Goal: Book appointment/travel/reservation

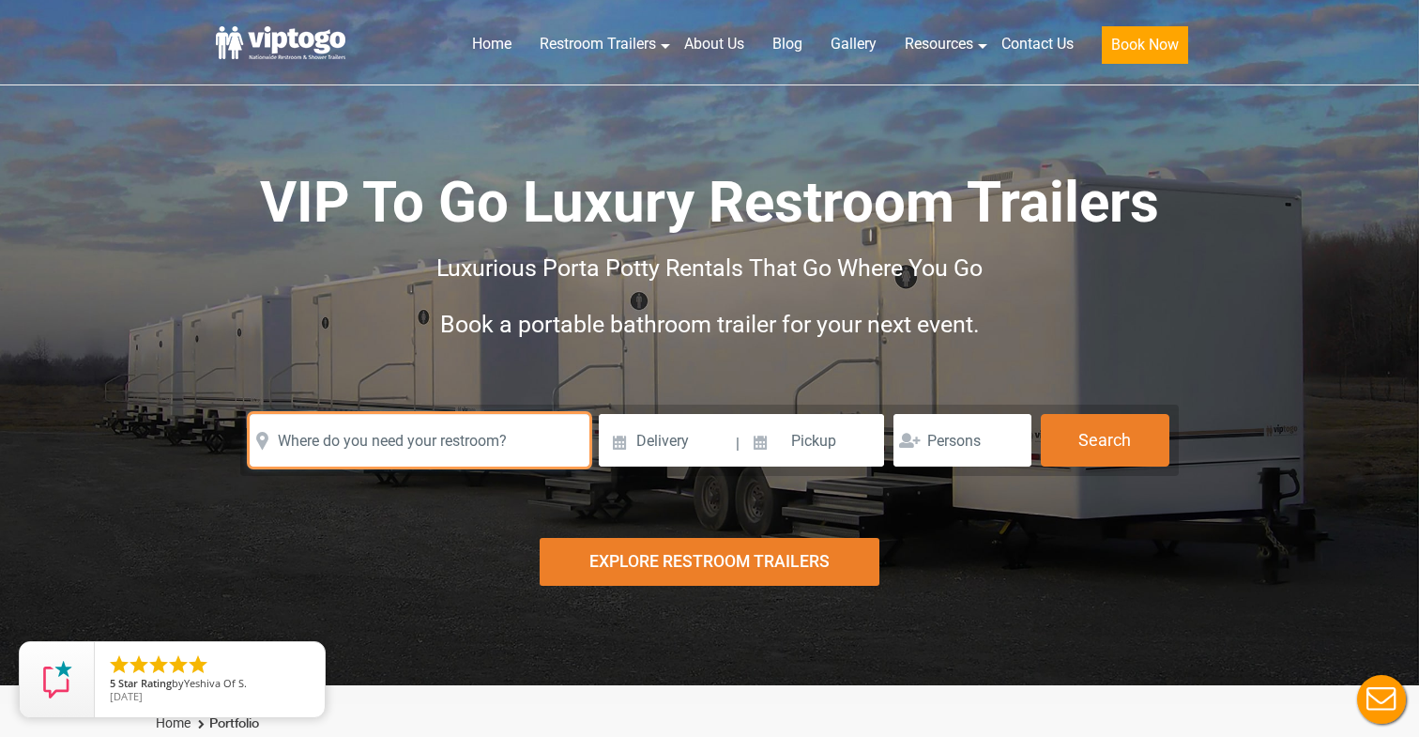
click at [483, 429] on input "text" at bounding box center [420, 440] width 340 height 53
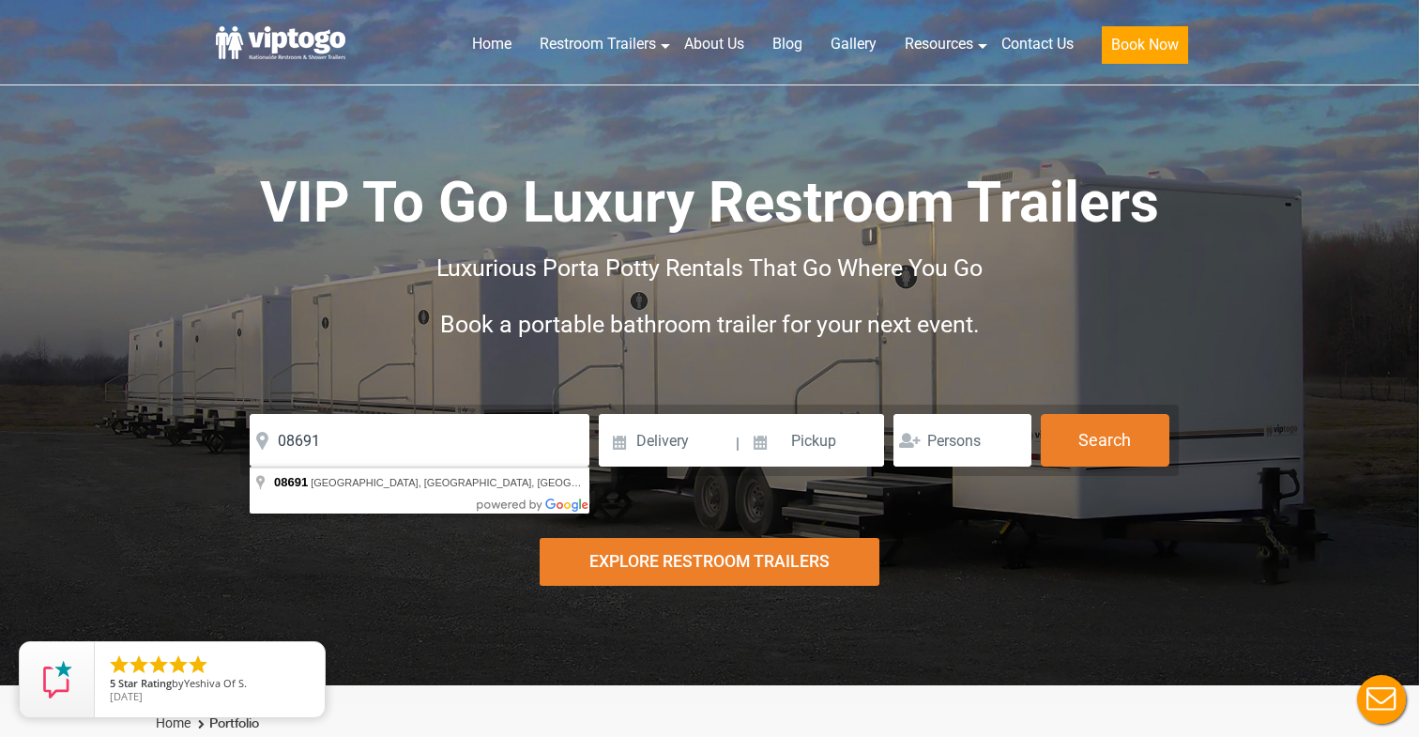
type input "[GEOGRAPHIC_DATA], [GEOGRAPHIC_DATA]"
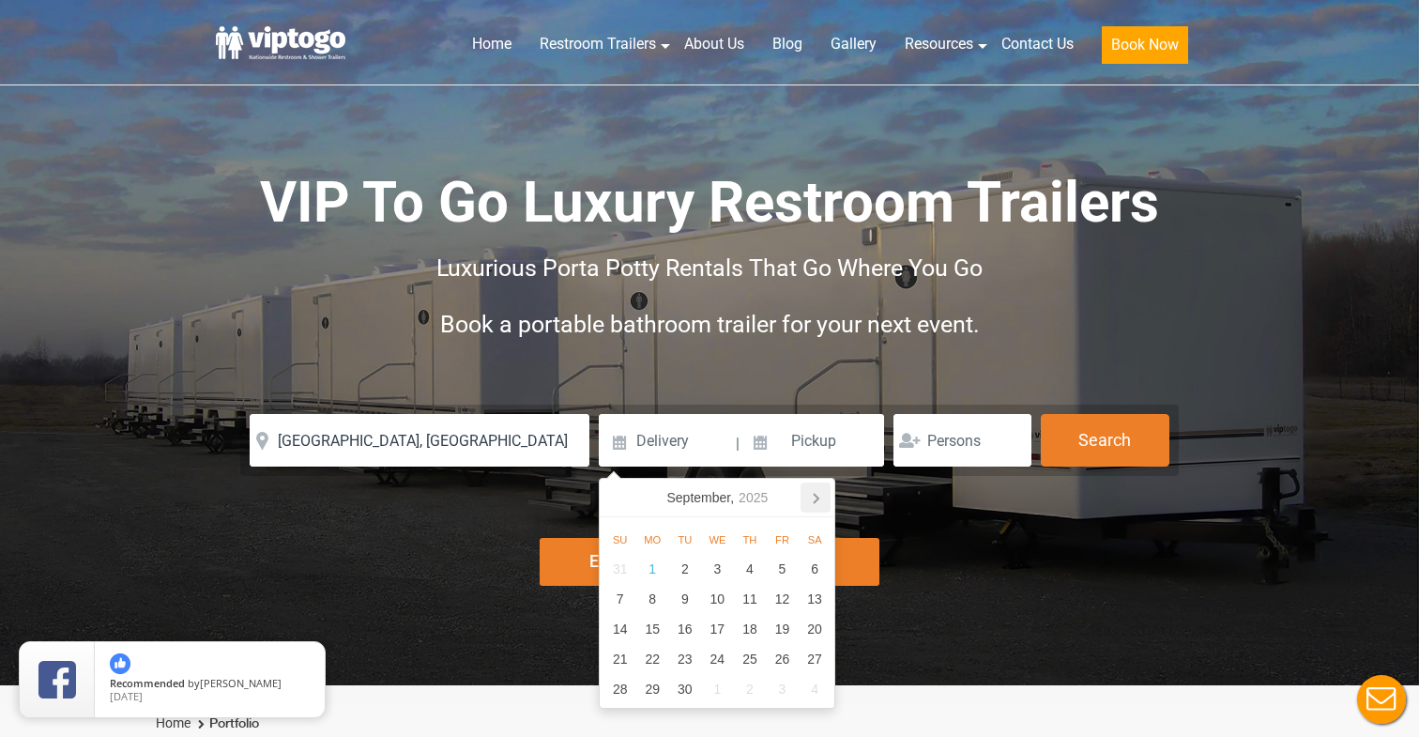
click at [820, 507] on icon at bounding box center [816, 497] width 30 height 30
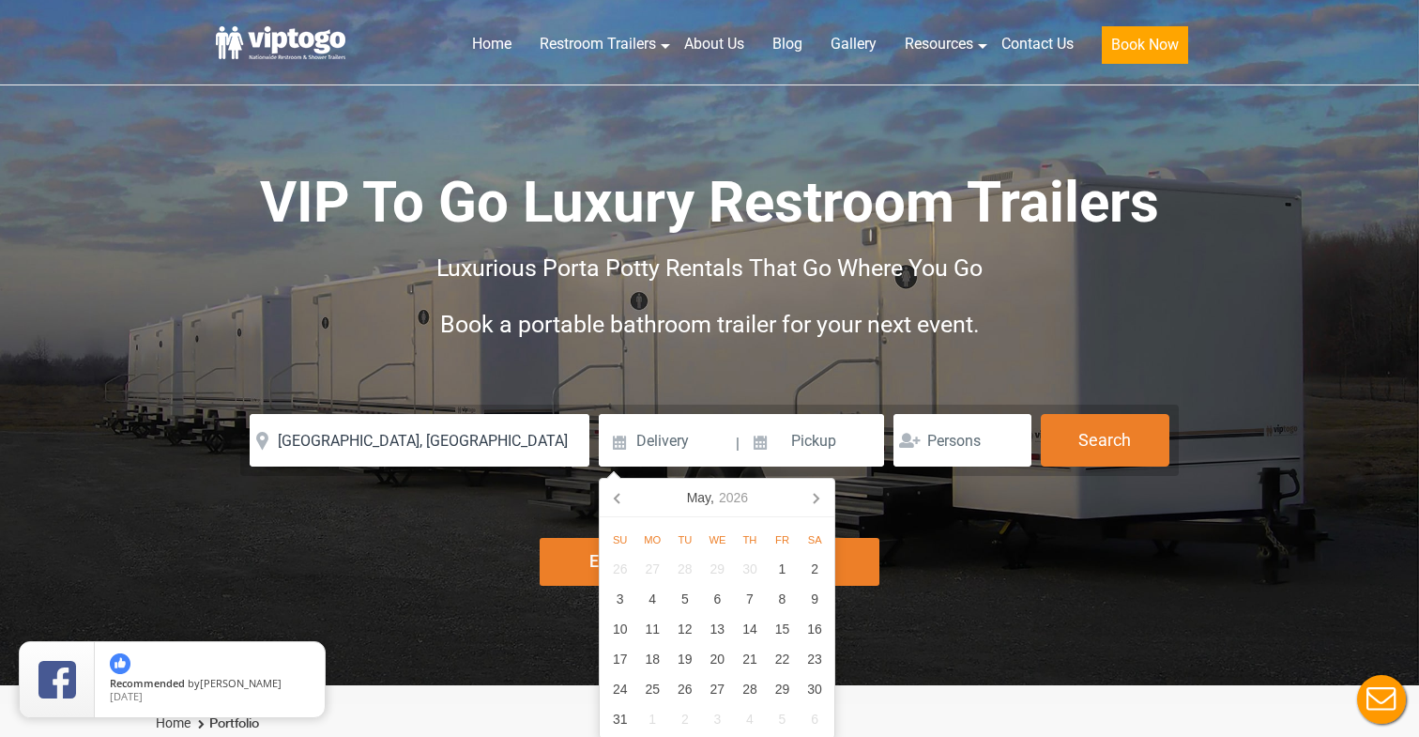
click at [820, 507] on icon at bounding box center [816, 497] width 30 height 30
click at [626, 497] on icon at bounding box center [618, 497] width 30 height 30
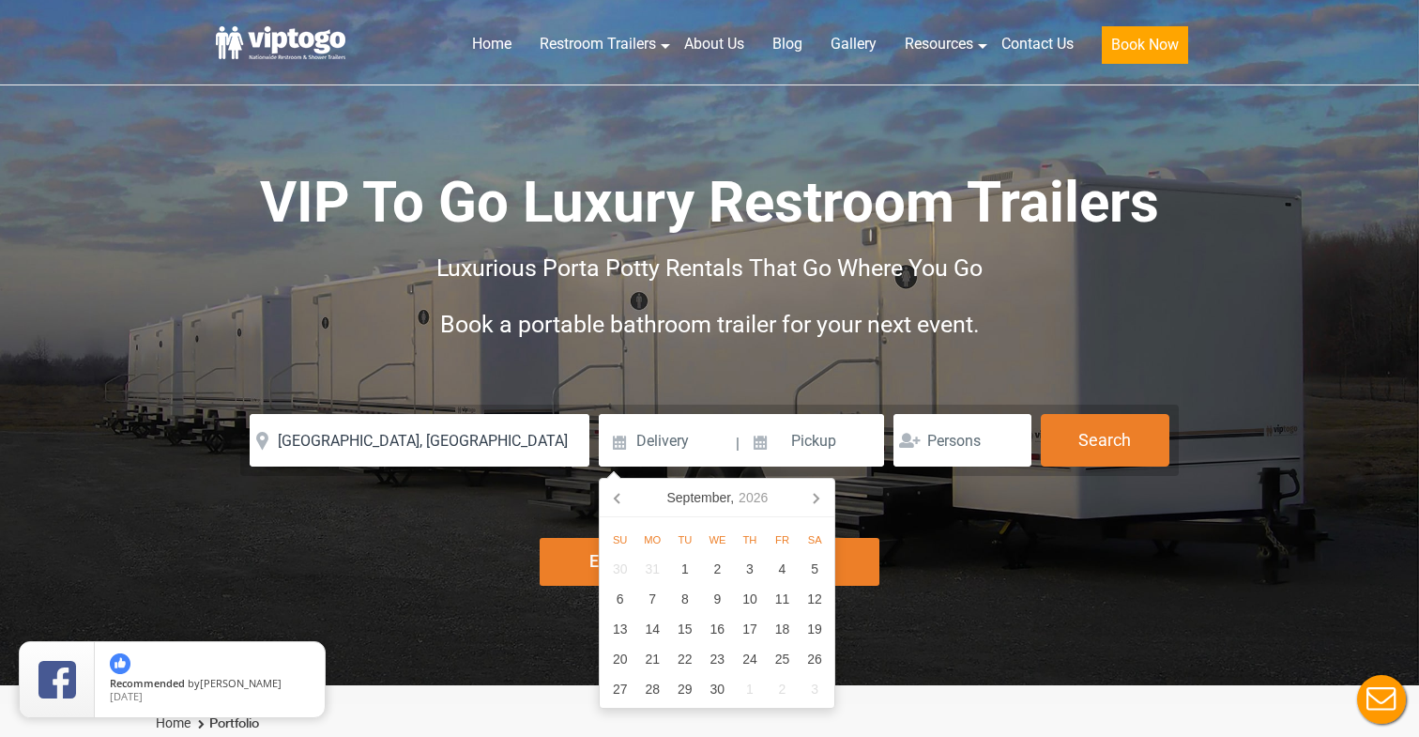
click at [626, 497] on icon at bounding box center [618, 497] width 30 height 30
click at [792, 661] on div "21" at bounding box center [782, 659] width 33 height 30
type input "[DATE]"
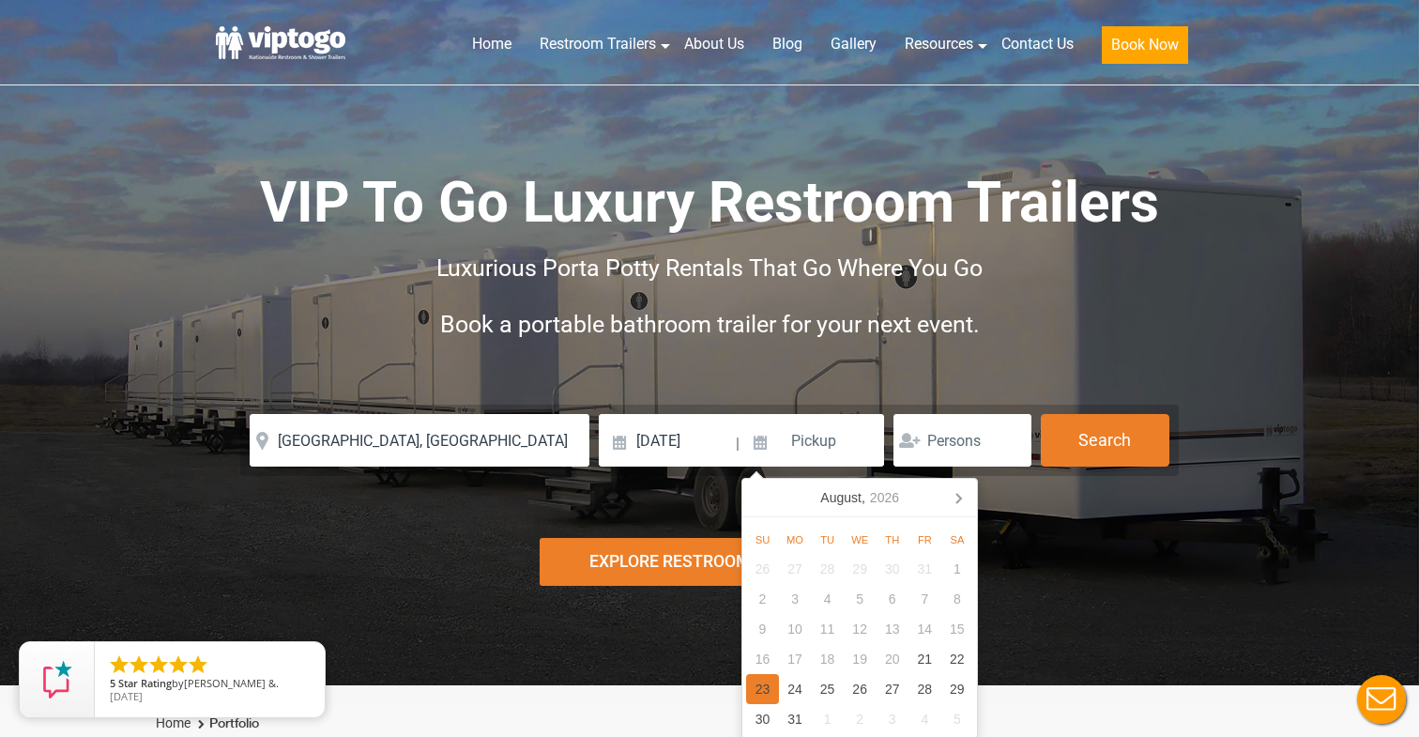
click at [762, 688] on div "23" at bounding box center [762, 689] width 33 height 30
type input "[DATE]"
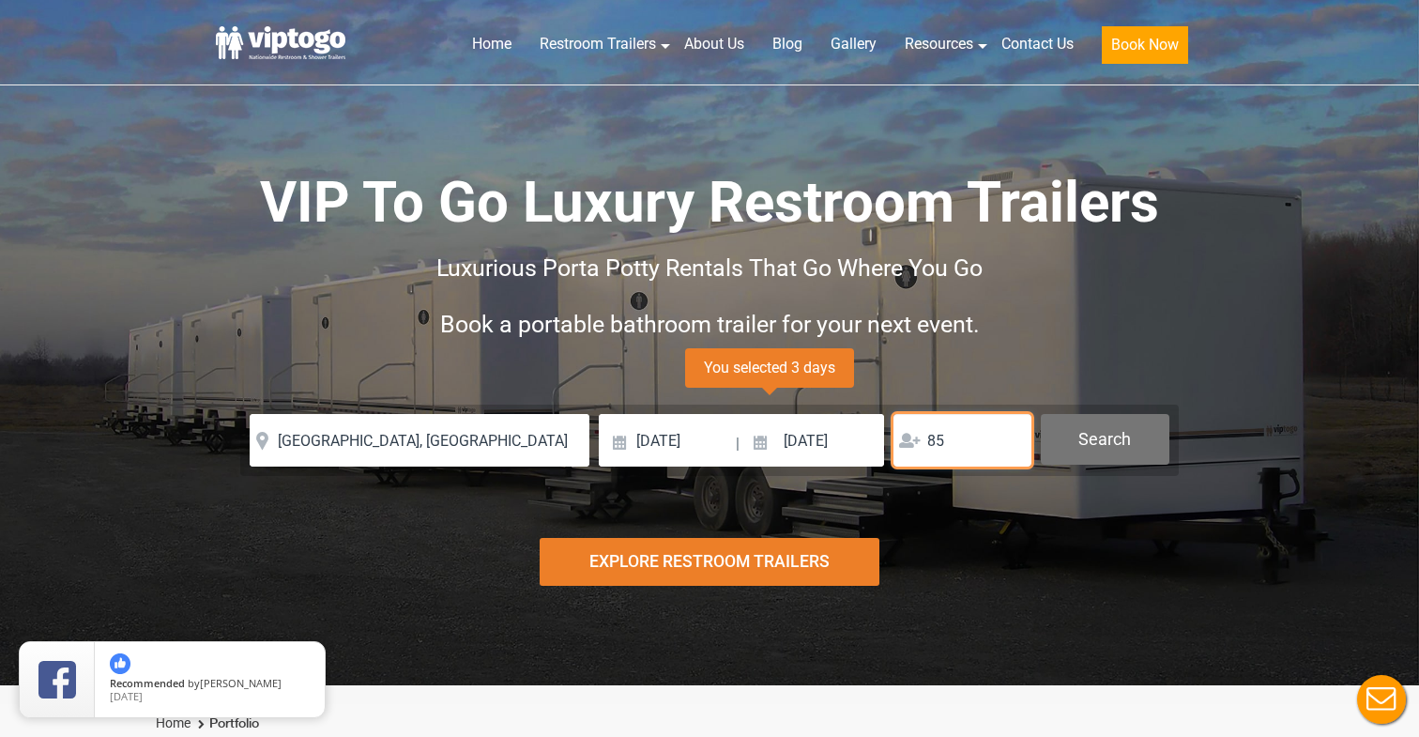
type input "85"
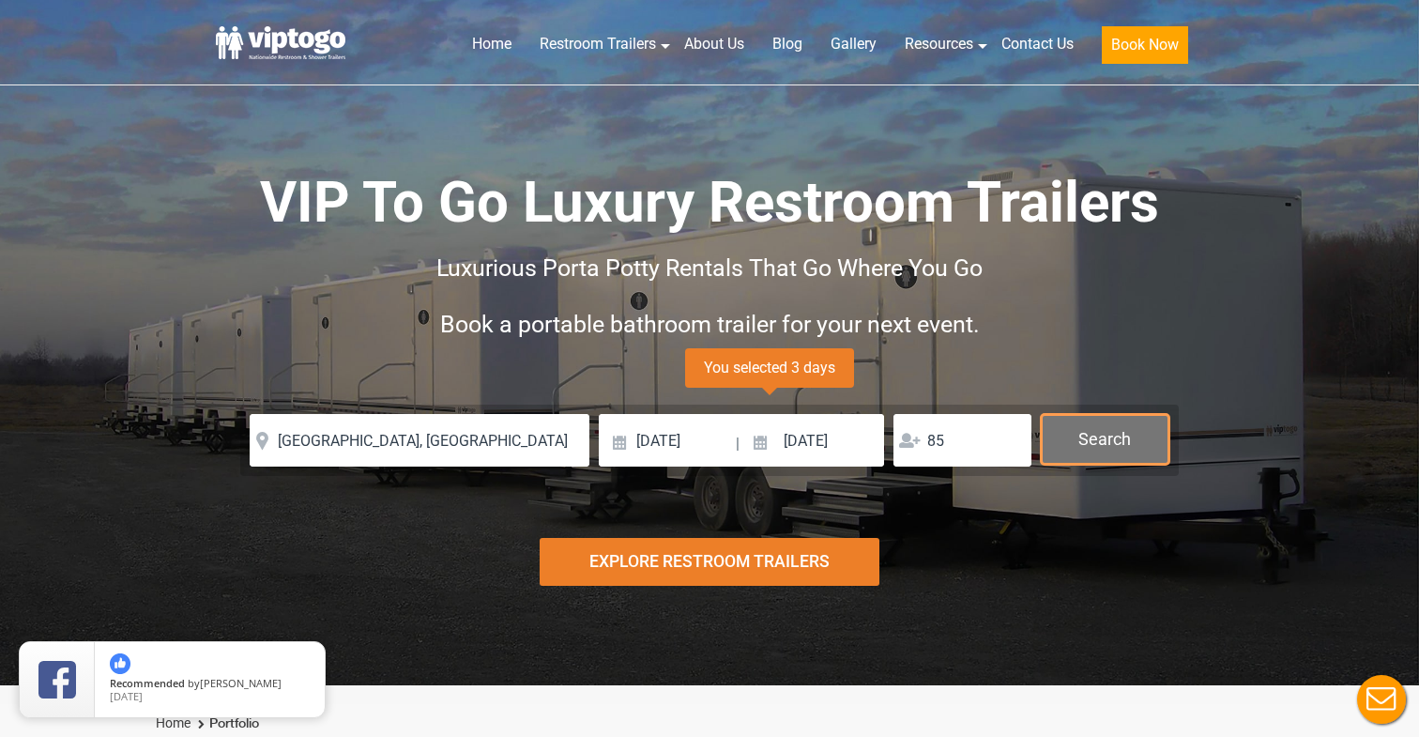
click at [1138, 434] on button "Search" at bounding box center [1105, 439] width 129 height 51
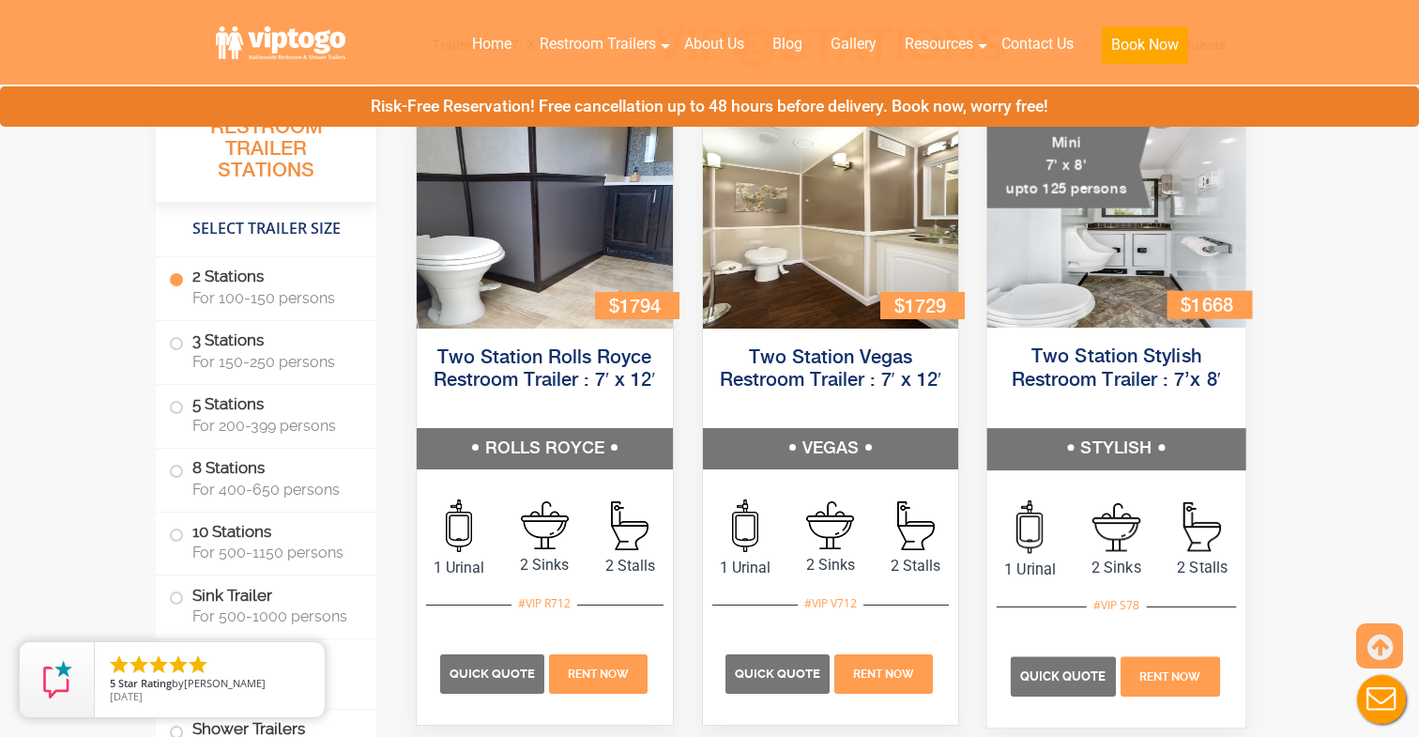
scroll to position [907, 0]
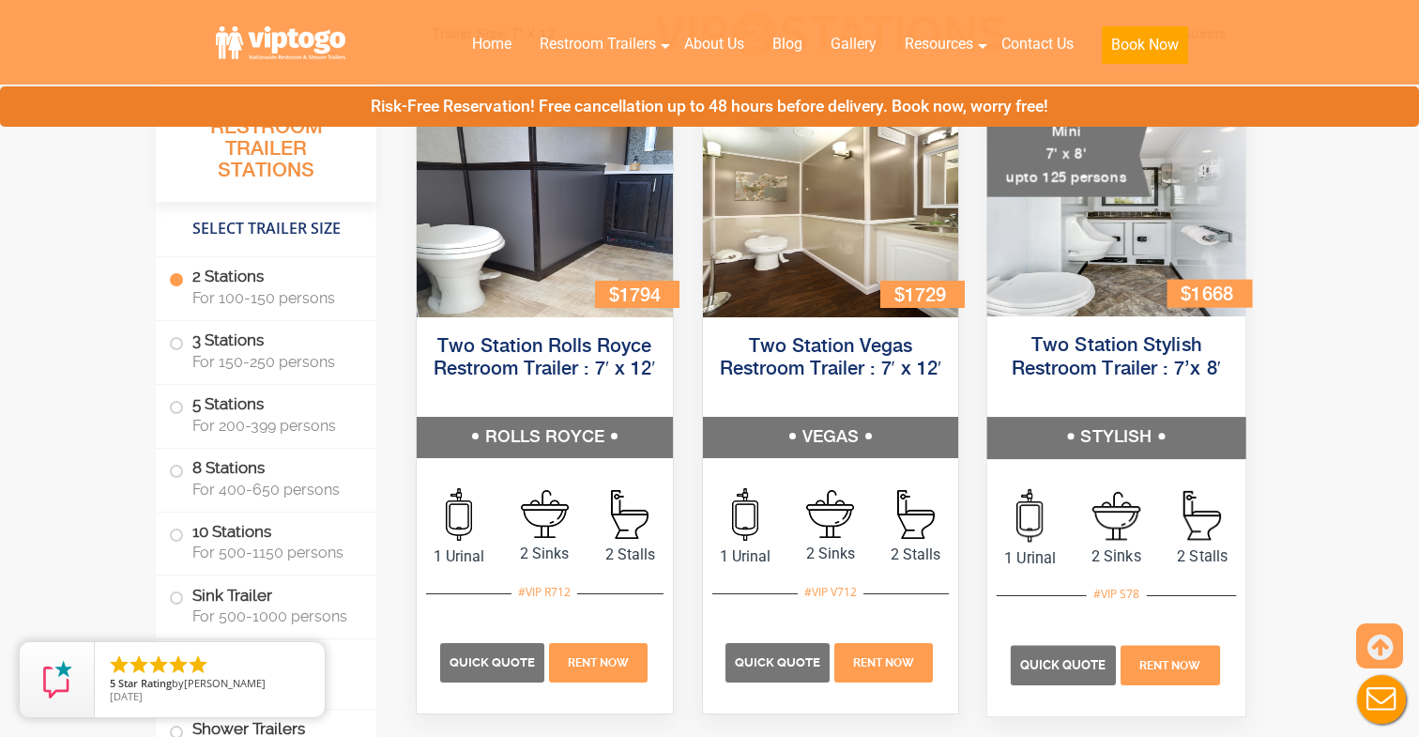
click at [1093, 287] on img at bounding box center [1116, 208] width 258 height 218
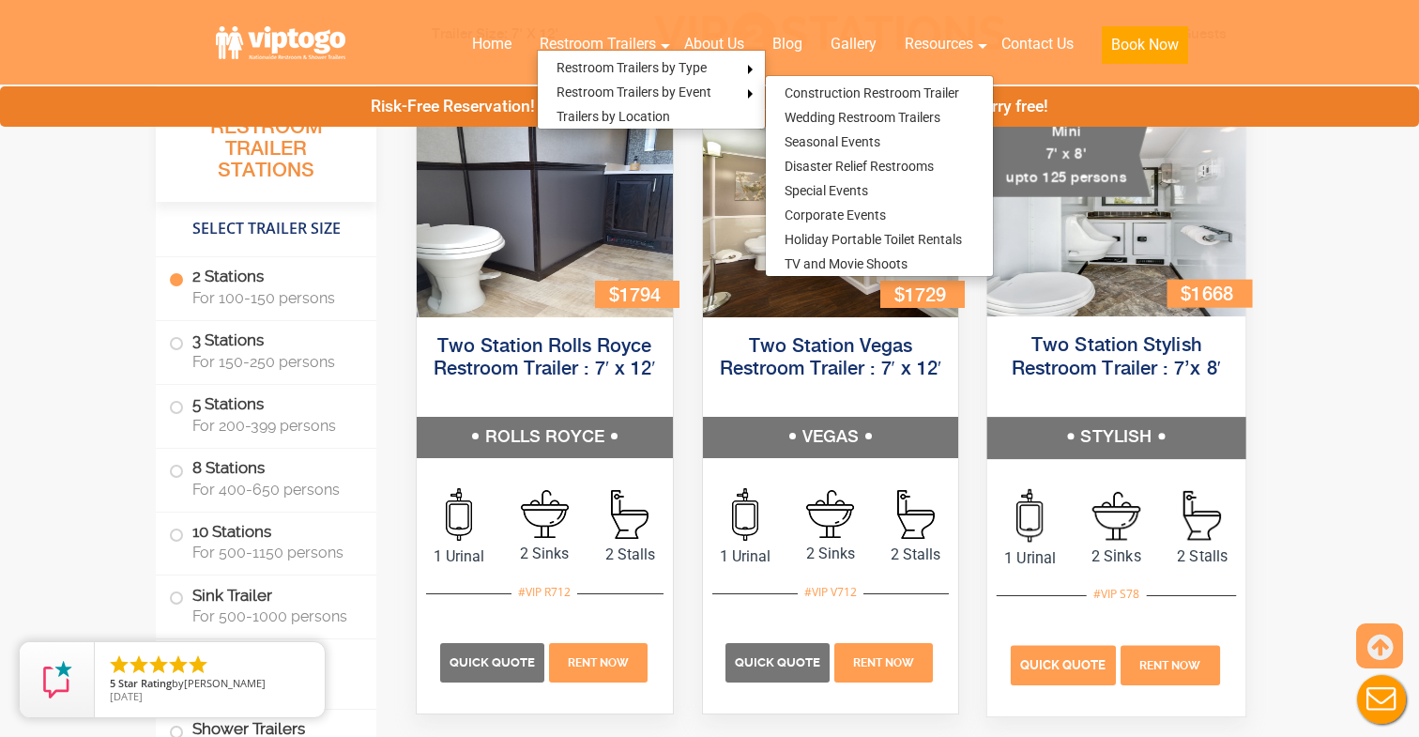
click at [1075, 664] on span "Quick Quote" at bounding box center [1063, 664] width 86 height 14
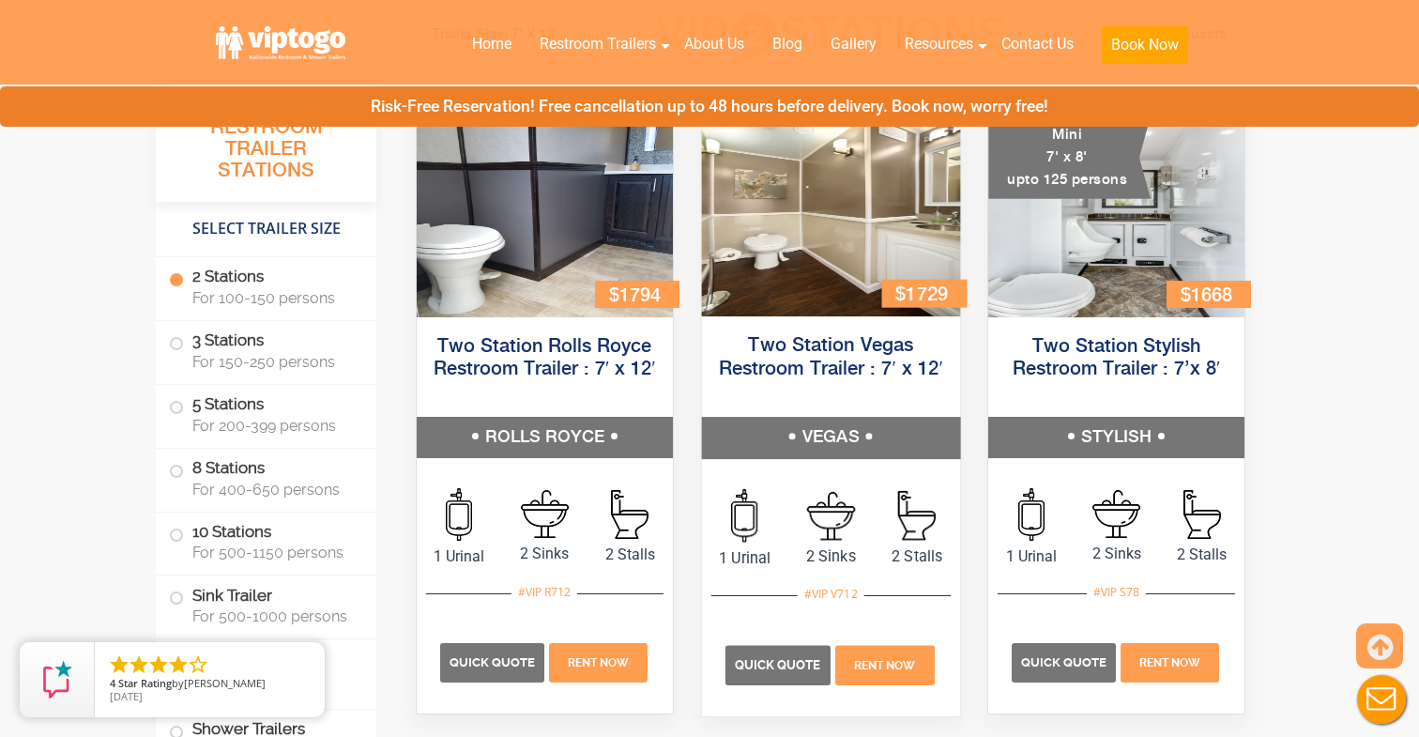
click at [816, 318] on div "Two Station Vegas Restroom Trailer : 7′ x 12′ VEGAS" at bounding box center [830, 395] width 287 height 156
click at [792, 642] on div "Quick Quote Rent Now" at bounding box center [829, 655] width 239 height 121
click at [786, 669] on span "Quick Quote" at bounding box center [777, 664] width 86 height 14
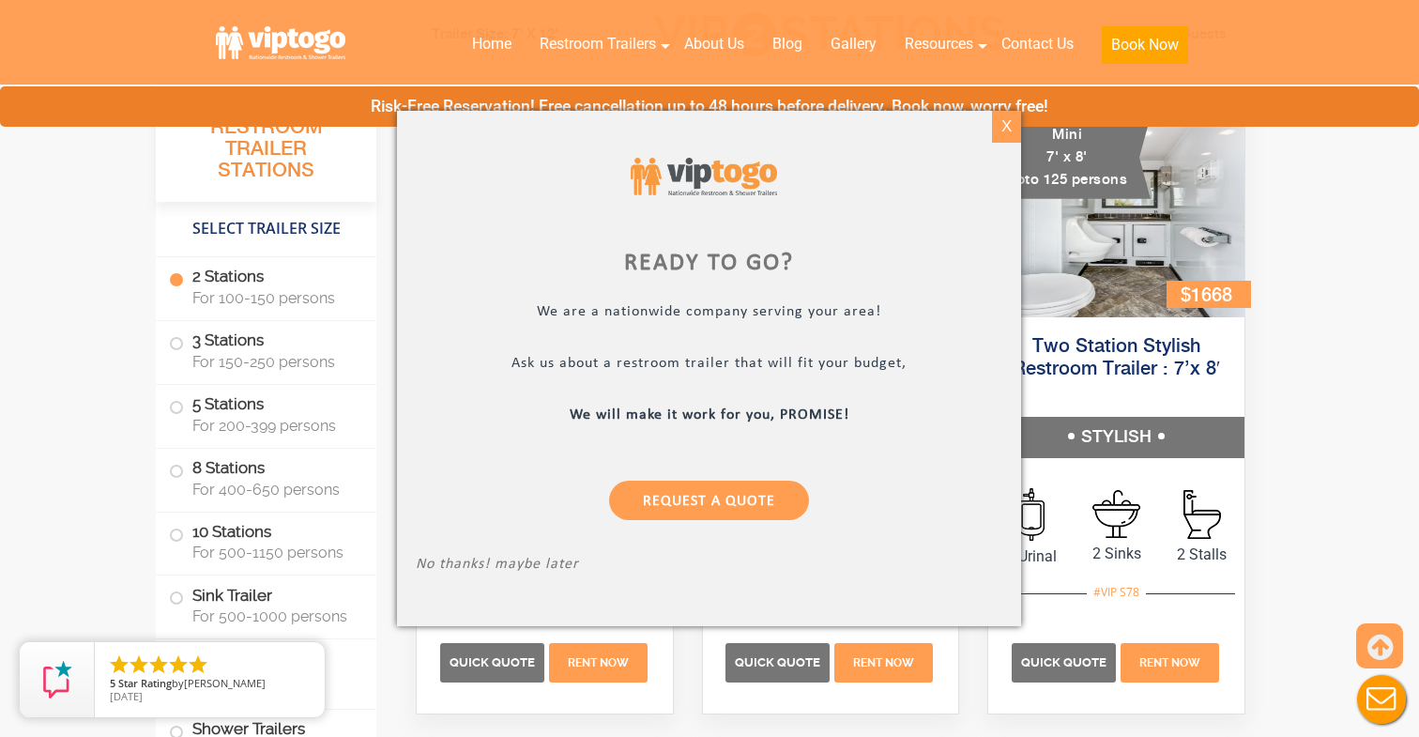
click at [1002, 128] on div "X" at bounding box center [1006, 127] width 29 height 32
